Goal: Use online tool/utility: Utilize a website feature to perform a specific function

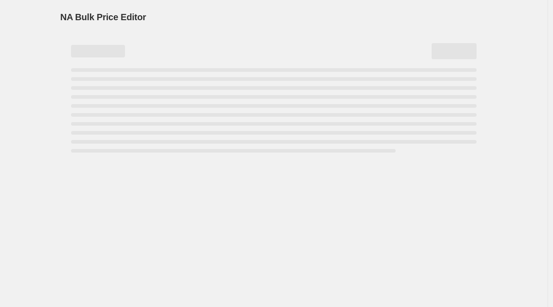
click at [40, 14] on div "NA Bulk Price Editor. This page is ready NA Bulk Price Editor" at bounding box center [273, 153] width 547 height 307
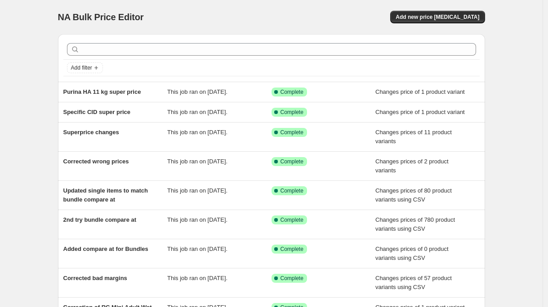
click at [287, 21] on div "Add new price [MEDICAL_DATA]" at bounding box center [378, 17] width 214 height 13
click at [455, 15] on span "Add new price [MEDICAL_DATA]" at bounding box center [438, 16] width 84 height 7
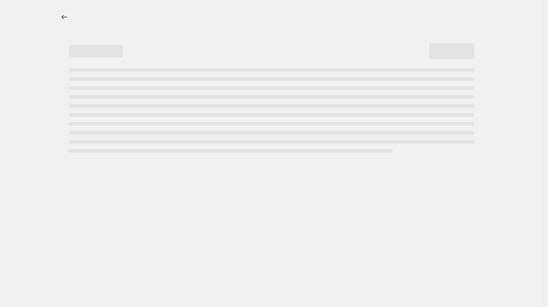
select select "percentage"
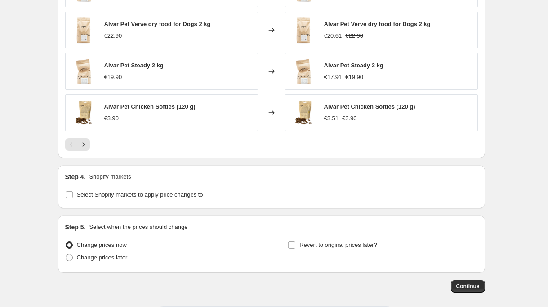
scroll to position [641, 0]
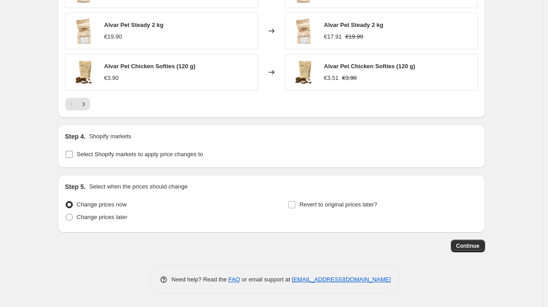
click at [96, 157] on span "Select Shopify markets to apply price changes to" at bounding box center [140, 154] width 126 height 7
click at [73, 157] on input "Select Shopify markets to apply price changes to" at bounding box center [69, 154] width 7 height 7
checkbox input "true"
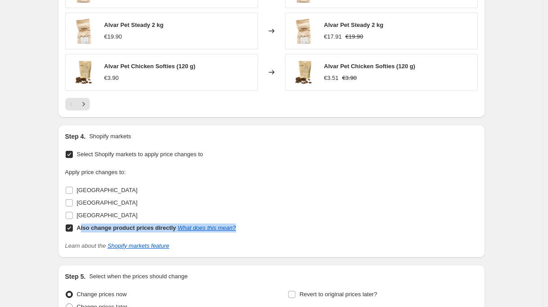
click at [80, 233] on label "Also change product prices directly What does this mean?" at bounding box center [150, 228] width 171 height 13
click at [73, 228] on span at bounding box center [69, 228] width 8 height 8
click at [72, 230] on input "Also change product prices directly What does this mean?" at bounding box center [69, 228] width 7 height 7
checkbox input "false"
click at [73, 213] on span at bounding box center [69, 216] width 8 height 8
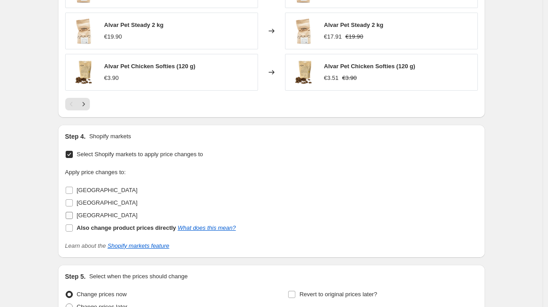
click at [73, 213] on input "Sweden" at bounding box center [69, 215] width 7 height 7
checkbox input "true"
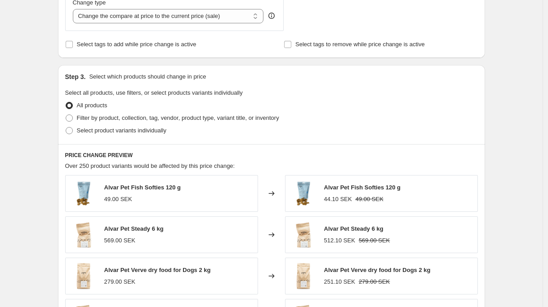
scroll to position [308, 0]
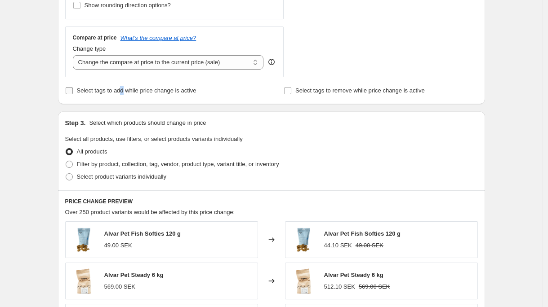
click at [124, 93] on span "Select tags to add while price change is active" at bounding box center [137, 90] width 120 height 7
click at [73, 93] on input "Select tags to add while price change is active" at bounding box center [69, 90] width 7 height 7
checkbox input "true"
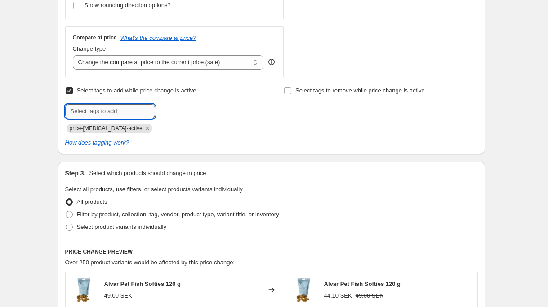
click at [132, 111] on input "text" at bounding box center [110, 111] width 90 height 14
type input "_campaign-prices-sweden"
click at [217, 104] on button "Add _campaign-pr..." at bounding box center [188, 110] width 62 height 13
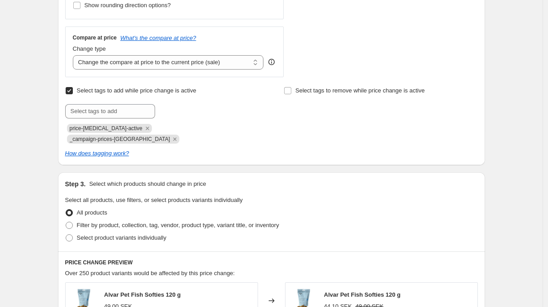
click at [335, 118] on div "Select tags to remove while price change is active" at bounding box center [381, 113] width 194 height 59
click at [291, 87] on input "Select tags to remove while price change is active" at bounding box center [287, 90] width 7 height 7
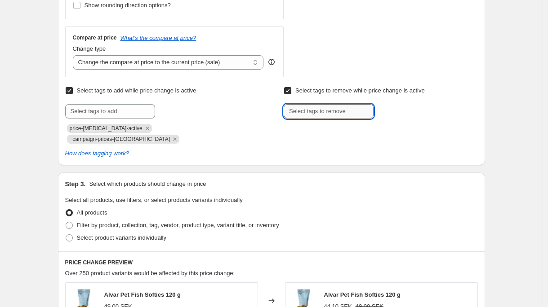
click at [348, 116] on input "text" at bounding box center [329, 111] width 90 height 14
click at [270, 138] on div "Select tags to add while price change is active Submit price-change-job-active …" at bounding box center [271, 121] width 413 height 74
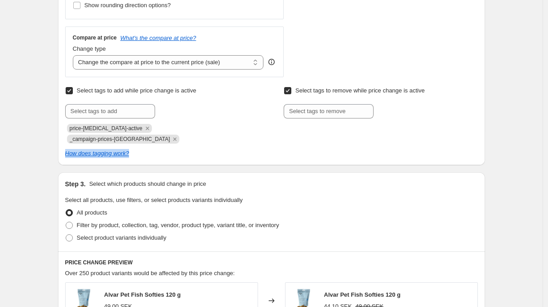
click at [287, 89] on input "Select tags to remove while price change is active" at bounding box center [287, 90] width 7 height 7
click at [289, 90] on input "Select tags to remove while price change is active" at bounding box center [287, 90] width 7 height 7
click at [291, 93] on input "Select tags to remove while price change is active" at bounding box center [287, 90] width 7 height 7
checkbox input "false"
click at [273, 134] on div "Select tags to add while price change is active Submit price-change-job-active …" at bounding box center [271, 121] width 413 height 74
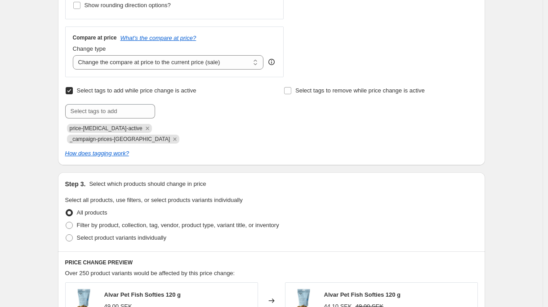
drag, startPoint x: 305, startPoint y: 134, endPoint x: 320, endPoint y: 133, distance: 15.7
click at [305, 133] on div "Select tags to add while price change is active Submit price-change-job-active …" at bounding box center [271, 121] width 413 height 74
drag, startPoint x: 309, startPoint y: 129, endPoint x: 314, endPoint y: 130, distance: 5.3
click at [310, 129] on div "Select tags to remove while price change is active" at bounding box center [381, 113] width 194 height 59
click at [308, 127] on div "Select tags to remove while price change is active" at bounding box center [381, 113] width 194 height 59
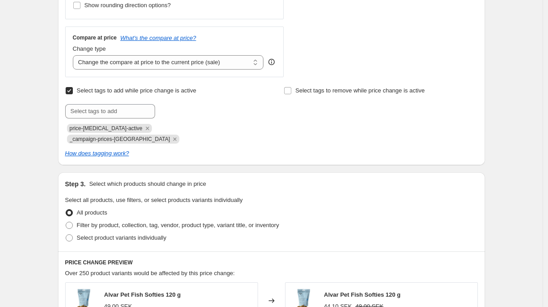
click at [45, 89] on div "Create new price change job. This page is ready Create new price change job Dra…" at bounding box center [271, 242] width 542 height 1100
click at [28, 93] on div "Create new price change job. This page is ready Create new price change job Dra…" at bounding box center [271, 242] width 542 height 1100
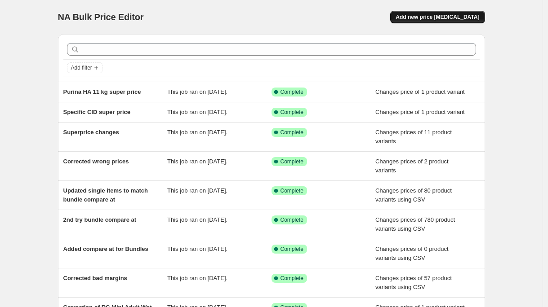
click at [435, 19] on span "Add new price [MEDICAL_DATA]" at bounding box center [438, 16] width 84 height 7
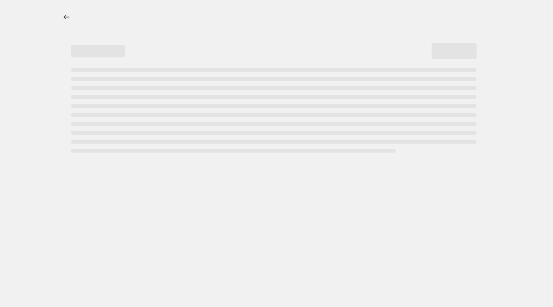
select select "percentage"
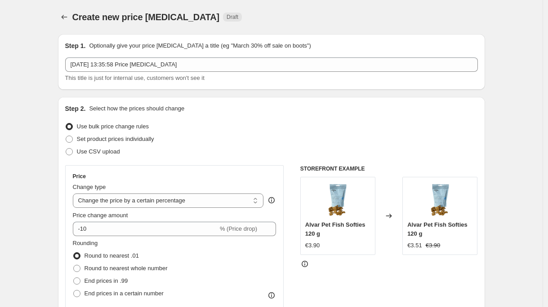
scroll to position [294, 0]
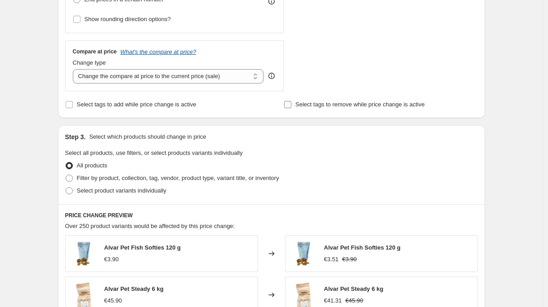
click at [351, 105] on span "Select tags to remove while price change is active" at bounding box center [359, 104] width 129 height 7
click at [291, 105] on input "Select tags to remove while price change is active" at bounding box center [287, 104] width 7 height 7
checkbox input "true"
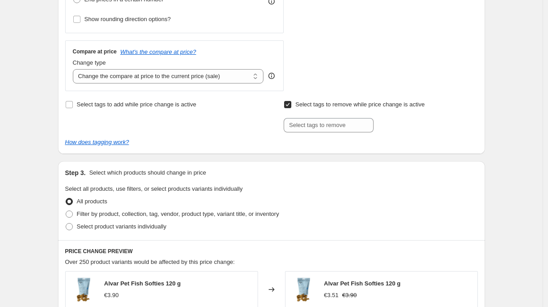
drag, startPoint x: 23, startPoint y: 112, endPoint x: 49, endPoint y: 109, distance: 26.3
click at [23, 112] on div "Create new price [MEDICAL_DATA]. This page is ready Create new price [MEDICAL_D…" at bounding box center [271, 198] width 542 height 985
click at [43, 112] on div "Create new price [MEDICAL_DATA]. This page is ready Create new price [MEDICAL_D…" at bounding box center [271, 198] width 542 height 985
click at [40, 115] on div "Create new price [MEDICAL_DATA]. This page is ready Create new price [MEDICAL_D…" at bounding box center [271, 198] width 542 height 985
click at [45, 114] on div "Create new price [MEDICAL_DATA]. This page is ready Create new price [MEDICAL_D…" at bounding box center [271, 198] width 542 height 985
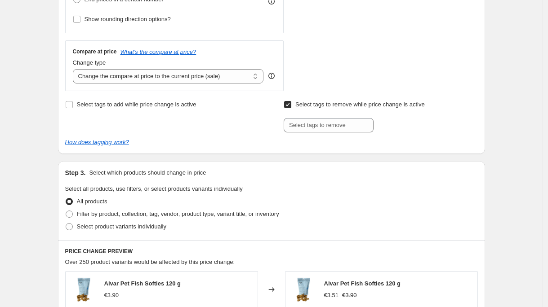
click at [44, 117] on div "Create new price [MEDICAL_DATA]. This page is ready Create new price [MEDICAL_D…" at bounding box center [271, 198] width 542 height 985
